Goal: Information Seeking & Learning: Learn about a topic

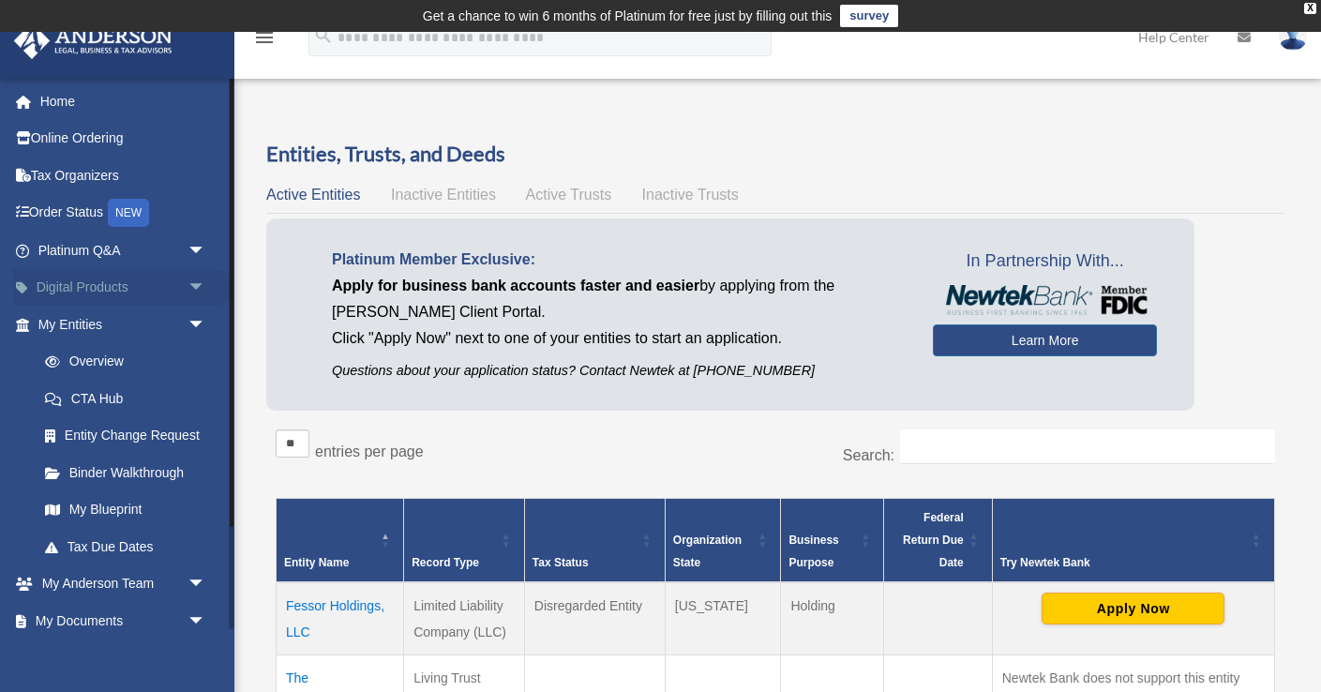
click at [200, 282] on span "arrow_drop_down" at bounding box center [207, 288] width 38 height 38
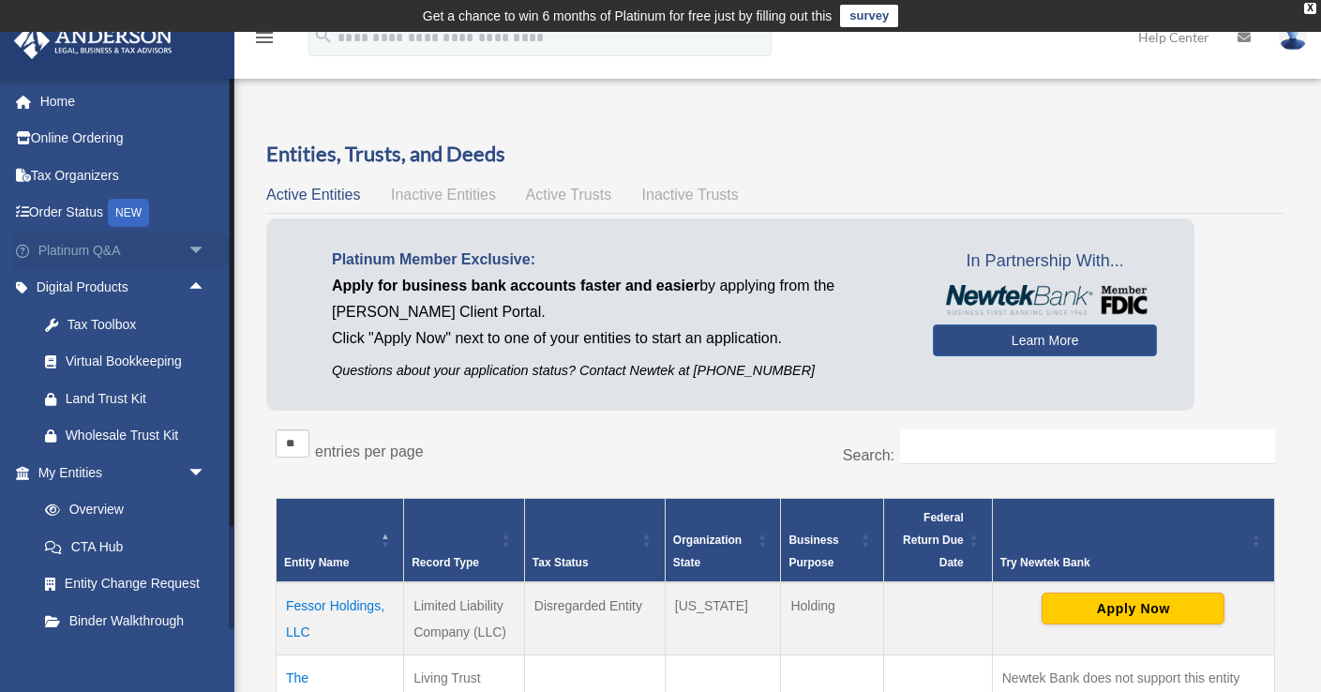
click at [200, 254] on span "arrow_drop_down" at bounding box center [207, 251] width 38 height 38
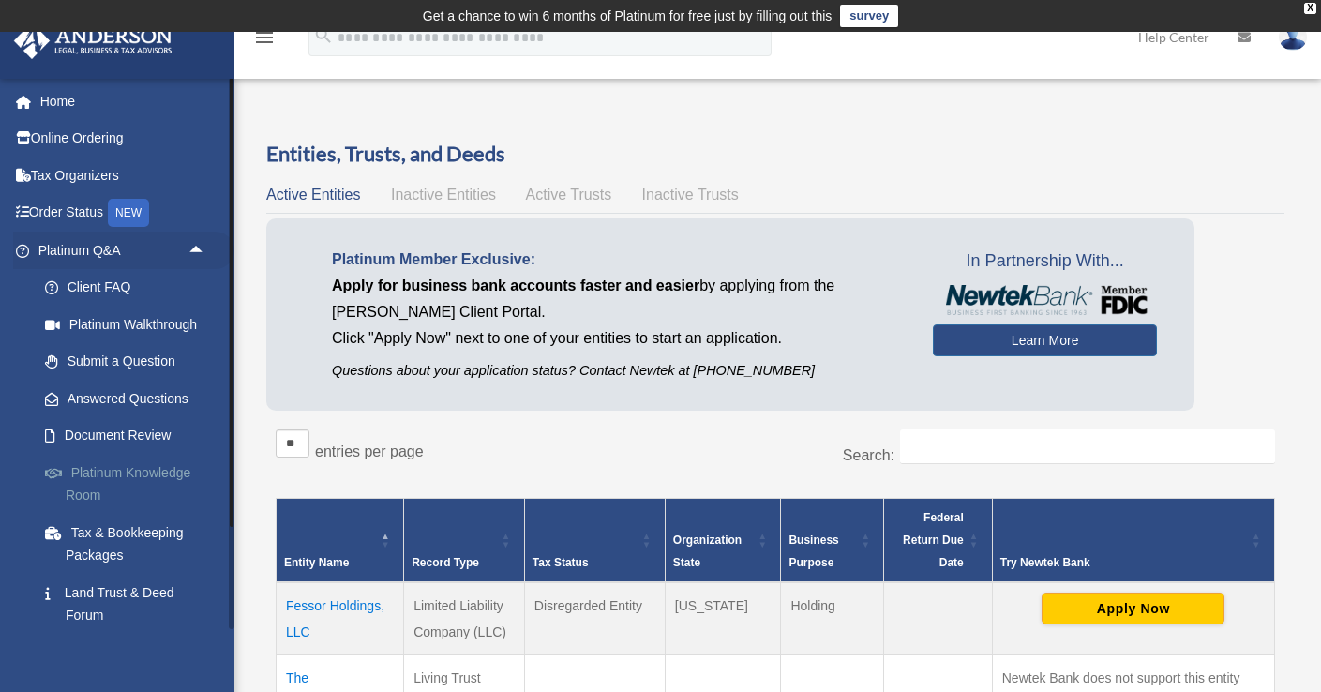
click at [171, 461] on link "Platinum Knowledge Room" at bounding box center [130, 484] width 208 height 60
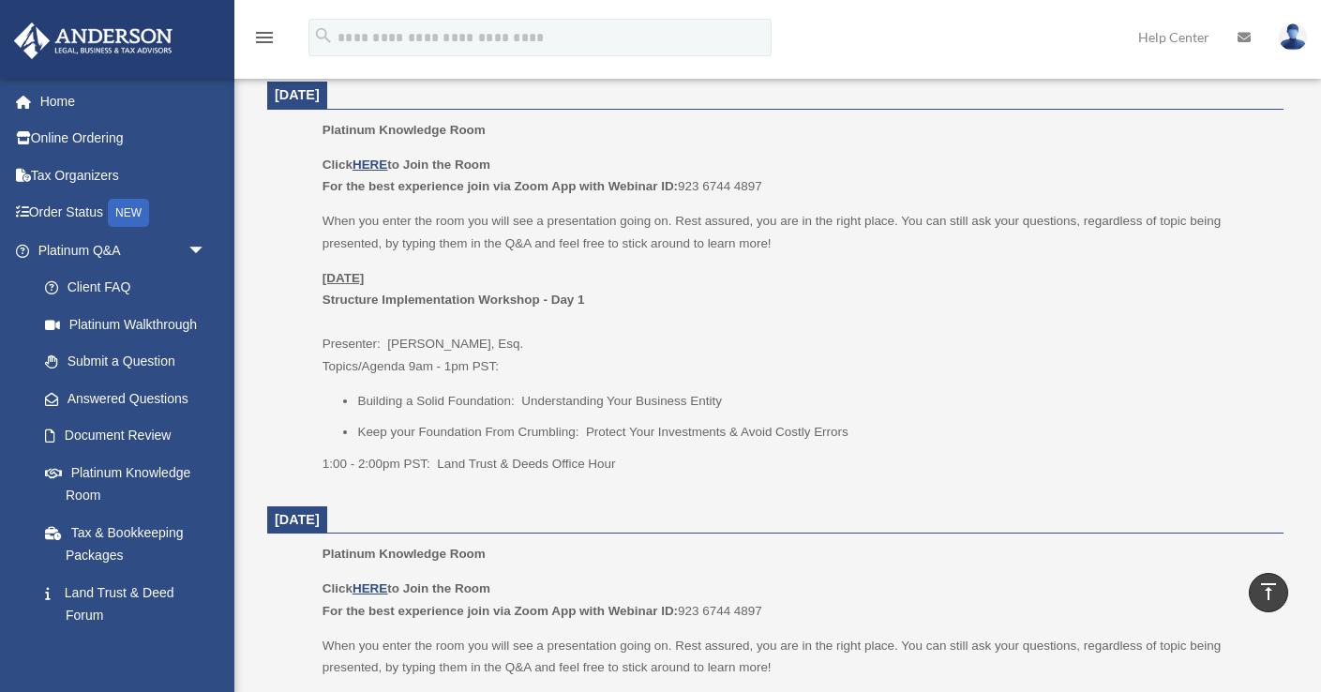
scroll to position [812, 0]
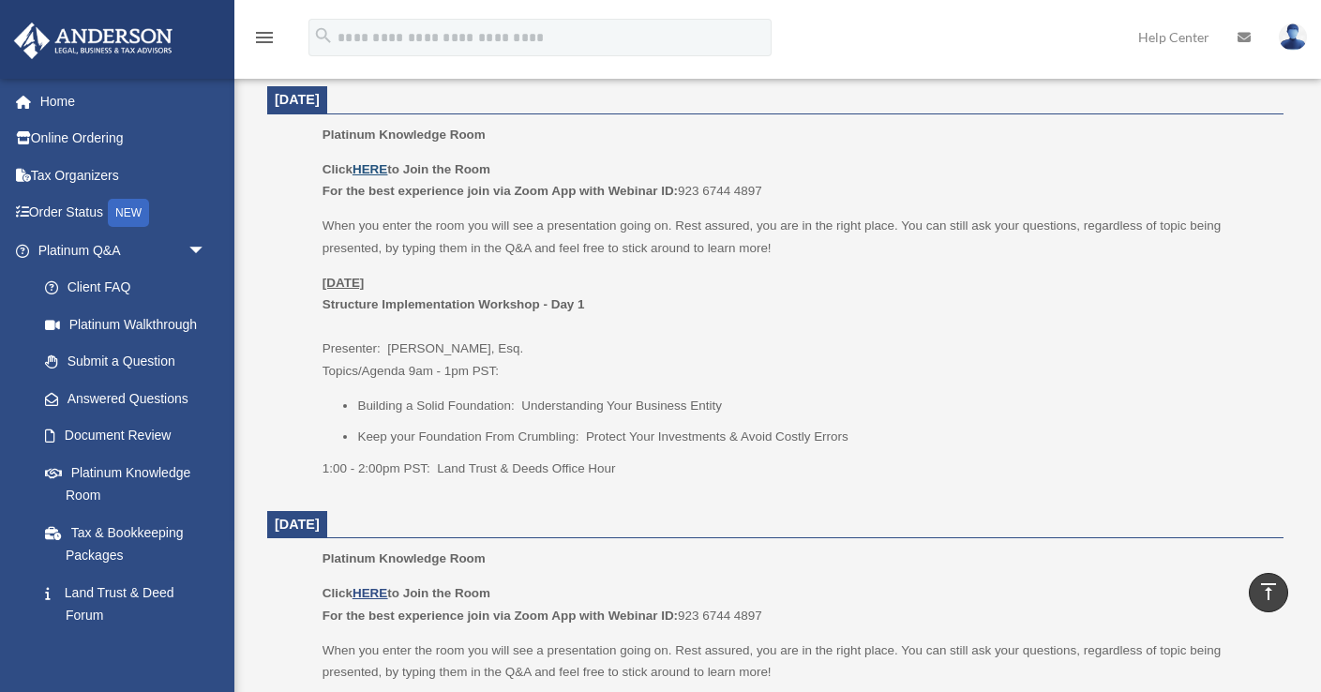
click at [372, 165] on u "HERE" at bounding box center [370, 169] width 35 height 14
